Goal: Task Accomplishment & Management: Use online tool/utility

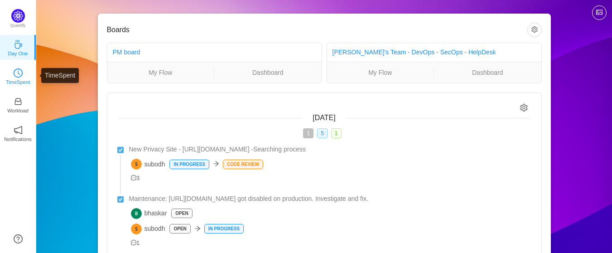
click at [11, 78] on p "TimeSpent" at bounding box center [18, 82] width 24 height 8
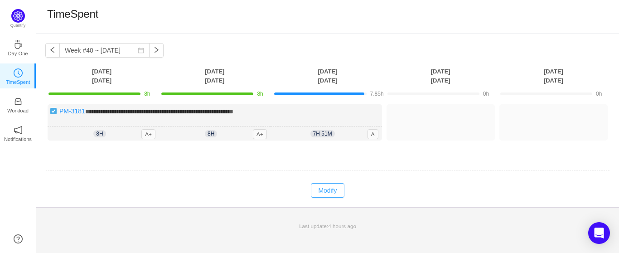
click at [326, 187] on button "Modify" at bounding box center [327, 190] width 33 height 15
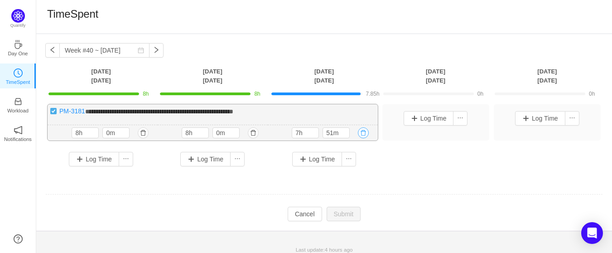
click at [365, 132] on button "button" at bounding box center [363, 132] width 11 height 11
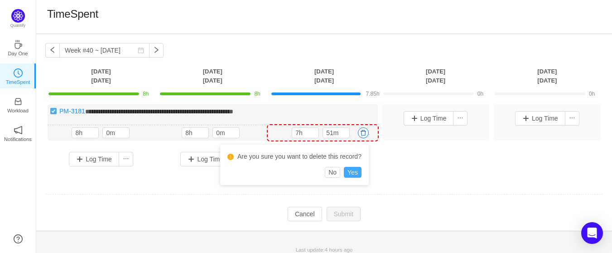
click at [355, 173] on button "Yes" at bounding box center [353, 172] width 18 height 11
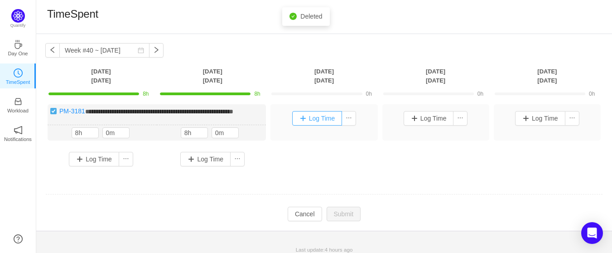
click at [315, 120] on button "Log Time" at bounding box center [317, 118] width 50 height 15
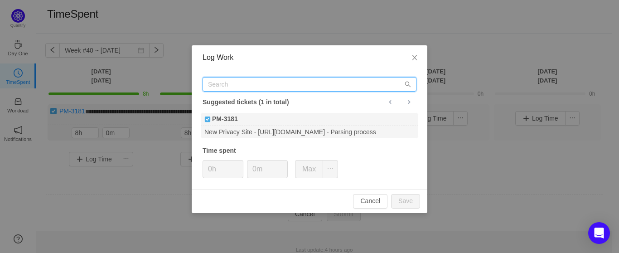
click at [232, 86] on input "text" at bounding box center [310, 84] width 214 height 15
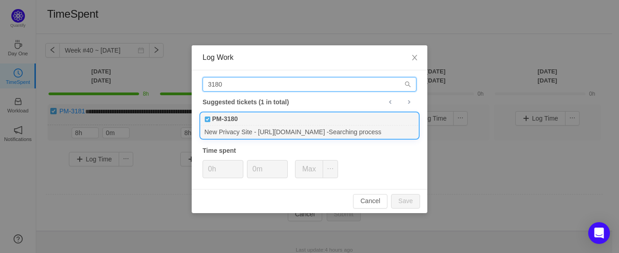
type input "3180"
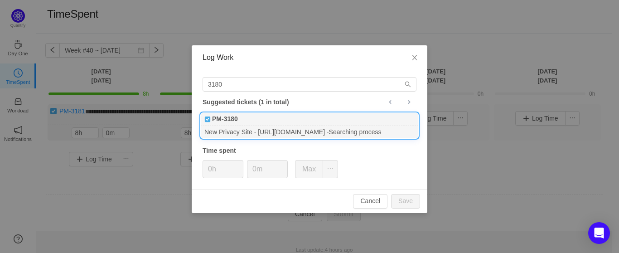
click at [236, 118] on b "PM-3180" at bounding box center [225, 119] width 26 height 10
click at [411, 204] on button "Save" at bounding box center [405, 201] width 29 height 15
type input "0h"
